Goal: Task Accomplishment & Management: Manage account settings

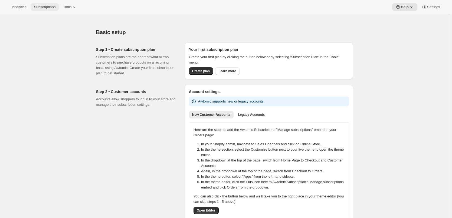
click at [42, 3] on button "Subscriptions" at bounding box center [45, 7] width 28 height 8
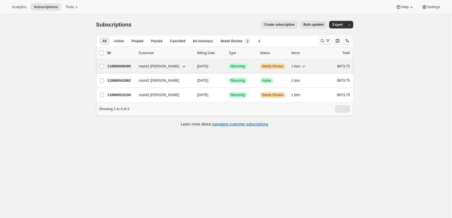
click at [208, 65] on span "[DATE]" at bounding box center [202, 66] width 11 height 4
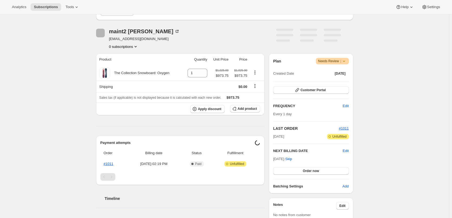
scroll to position [81, 0]
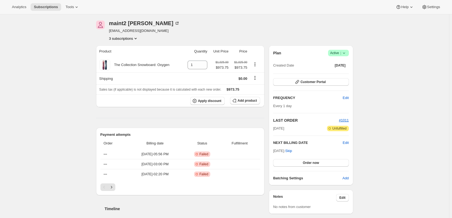
scroll to position [27, 0]
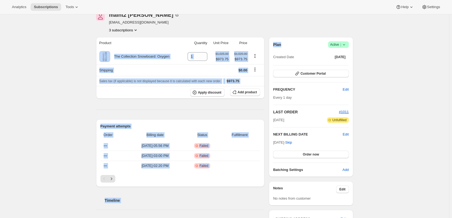
drag, startPoint x: 282, startPoint y: 44, endPoint x: 264, endPoint y: 43, distance: 17.4
click at [264, 43] on div "maint2 [PERSON_NAME] [PERSON_NAME][EMAIL_ADDRESS][DOMAIN_NAME] 3 subscriptions …" at bounding box center [222, 179] width 261 height 350
click at [292, 46] on div "Plan Success Active |" at bounding box center [310, 44] width 75 height 6
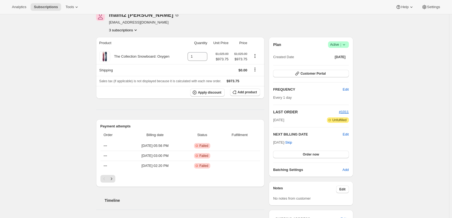
click at [346, 44] on icon at bounding box center [343, 44] width 5 height 5
